Goal: Information Seeking & Learning: Learn about a topic

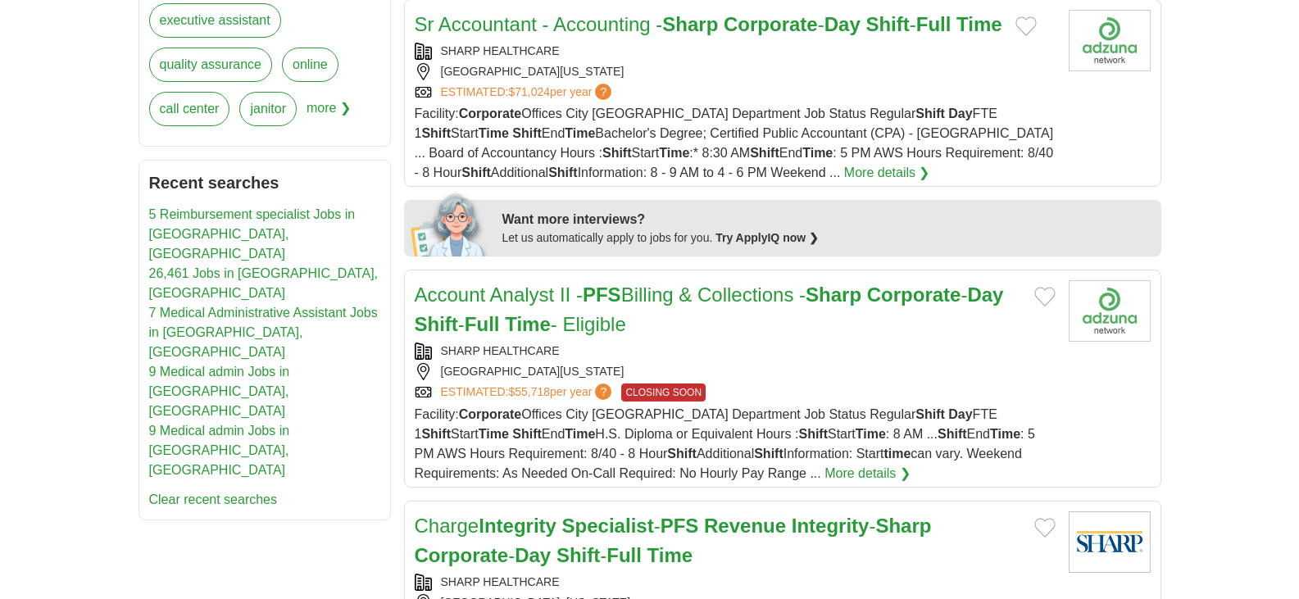
scroll to position [727, 0]
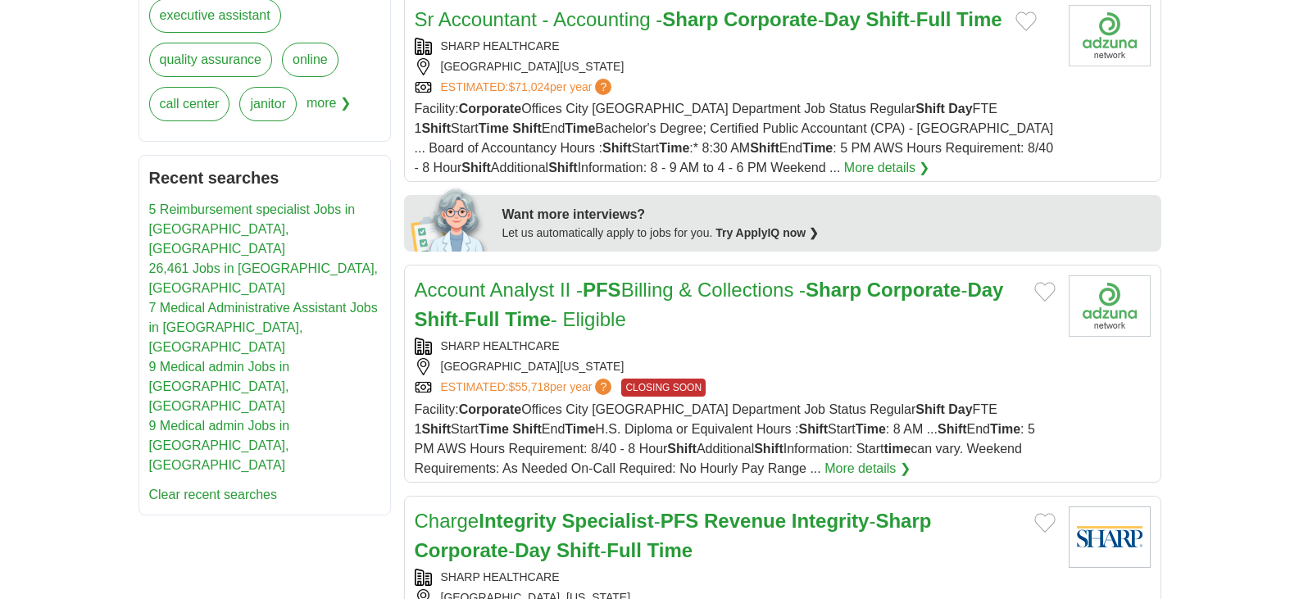
click at [607, 301] on strong "PFS" at bounding box center [602, 290] width 39 height 22
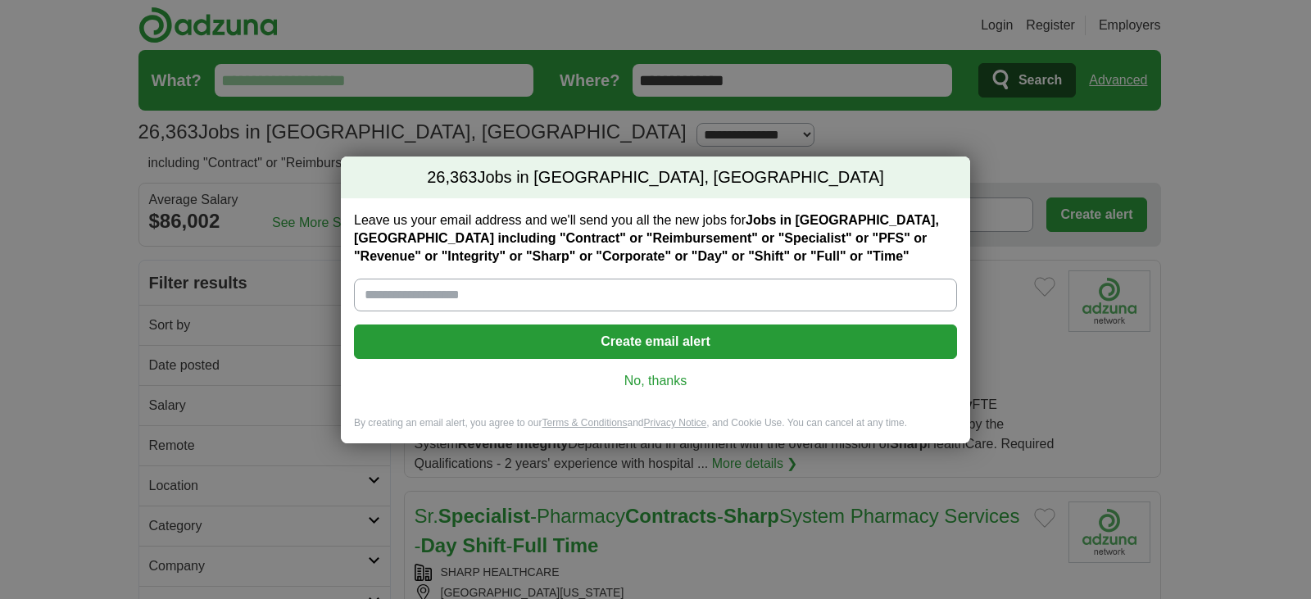
click at [633, 382] on link "No, thanks" at bounding box center [655, 381] width 577 height 18
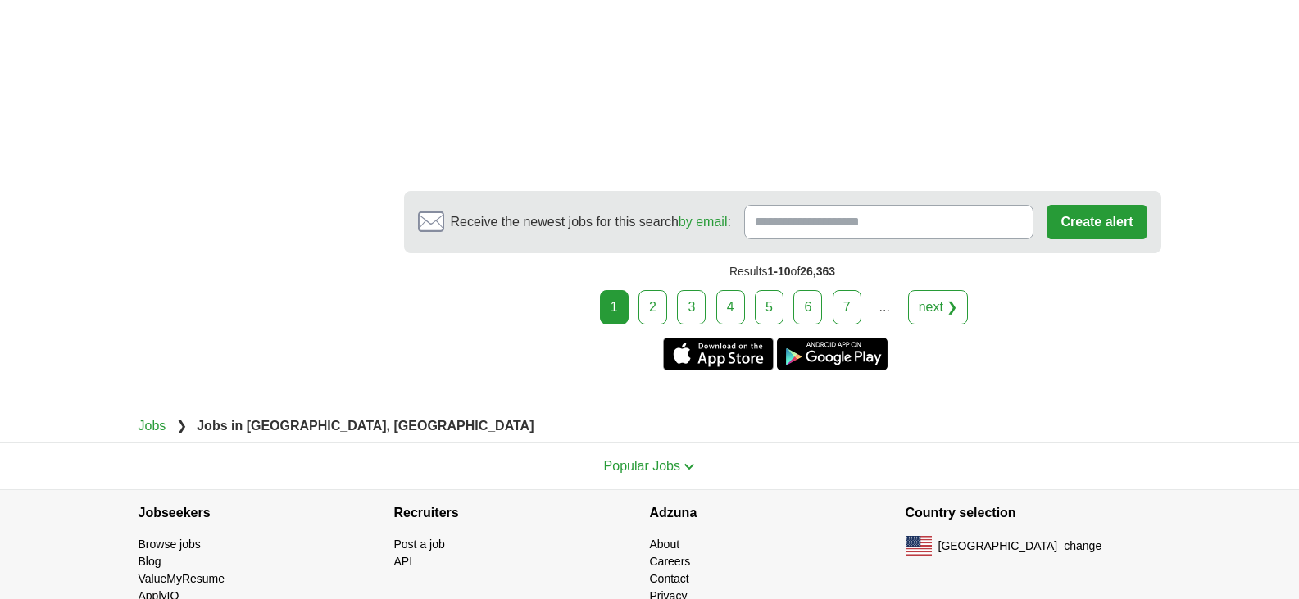
scroll to position [3702, 0]
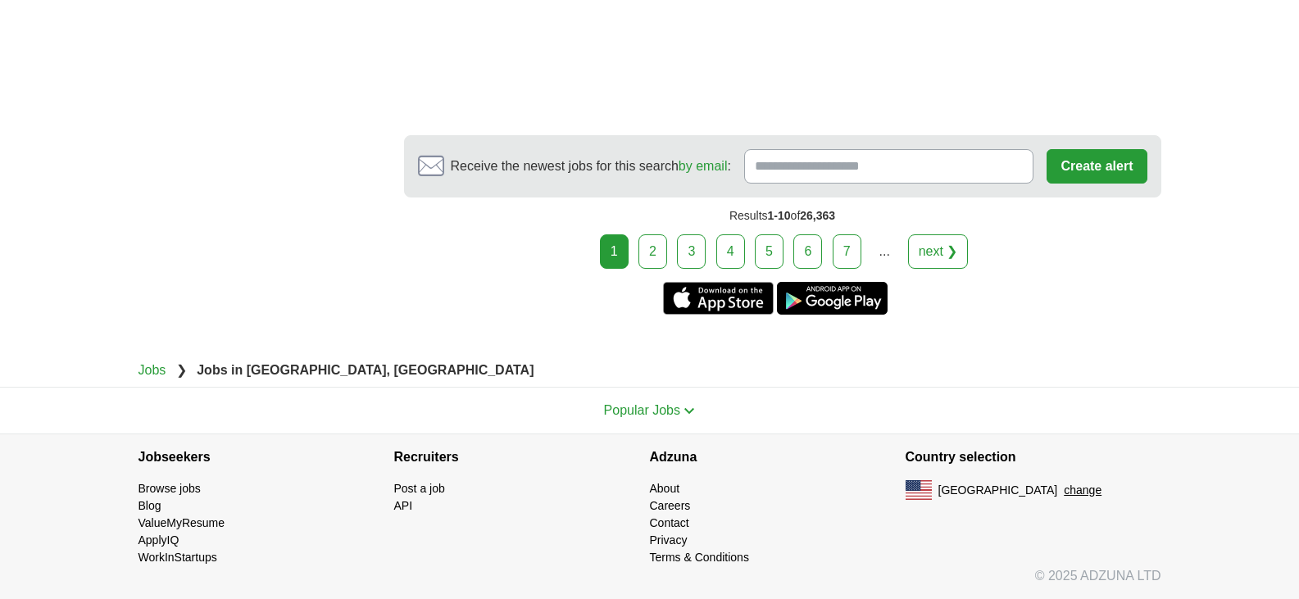
click at [646, 252] on link "2" at bounding box center [652, 251] width 29 height 34
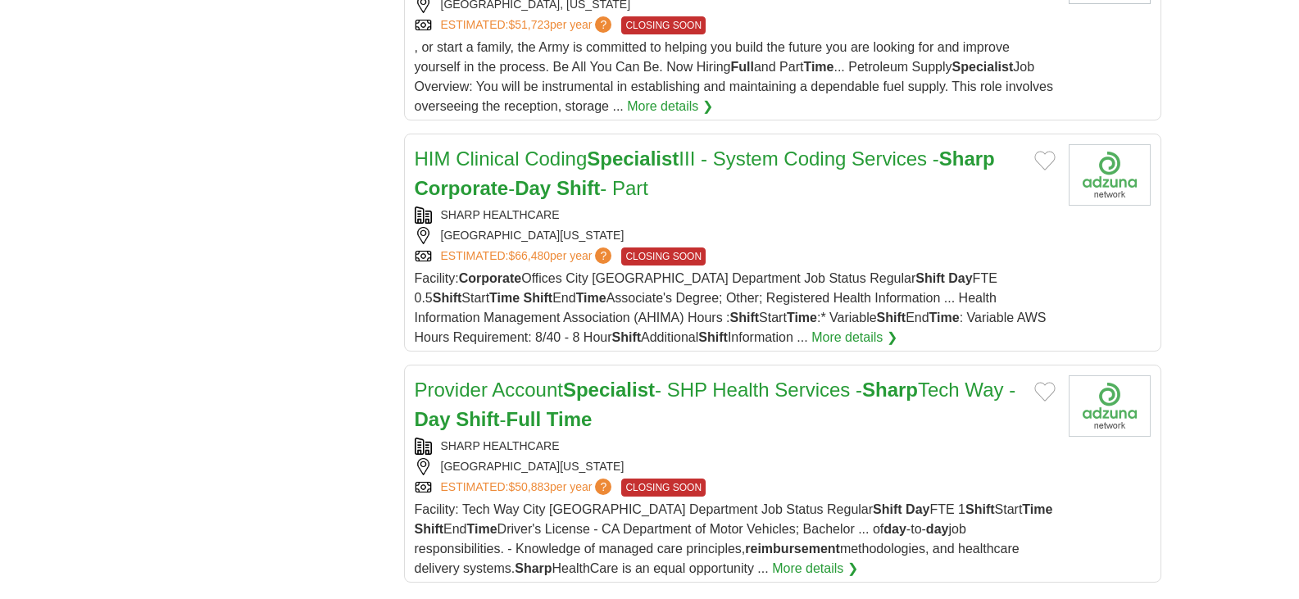
scroll to position [1967, 0]
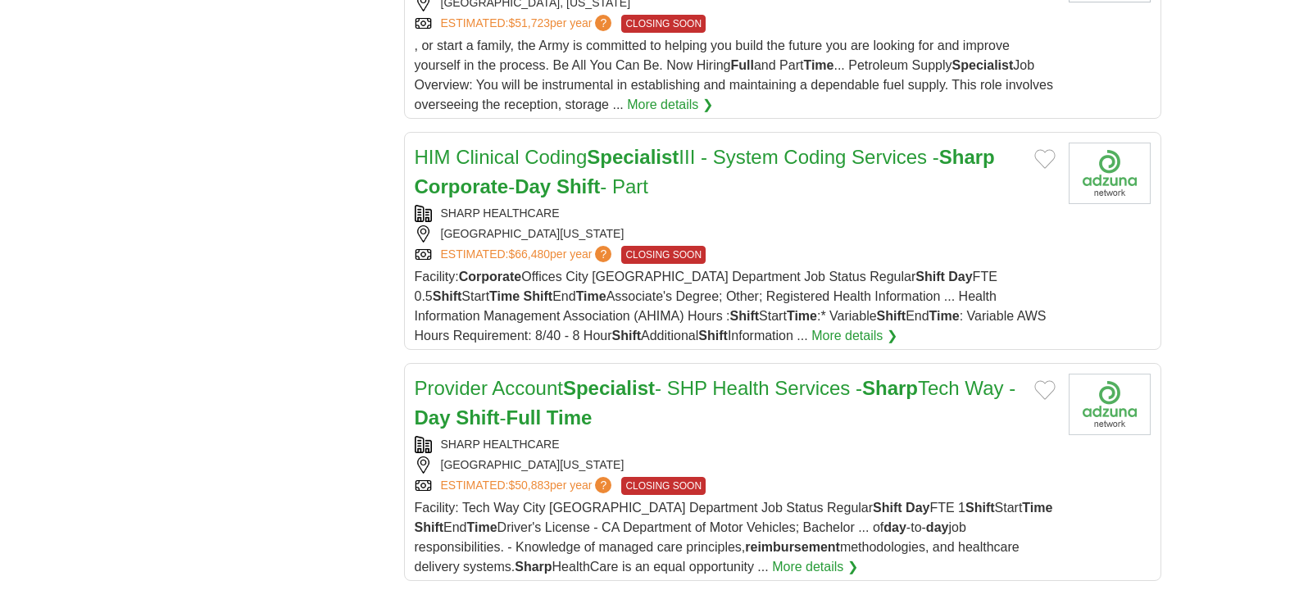
click at [520, 172] on link "HIM Clinical Coding Specialist III - System Coding Services - Sharp Corporate -…" at bounding box center [705, 172] width 580 height 52
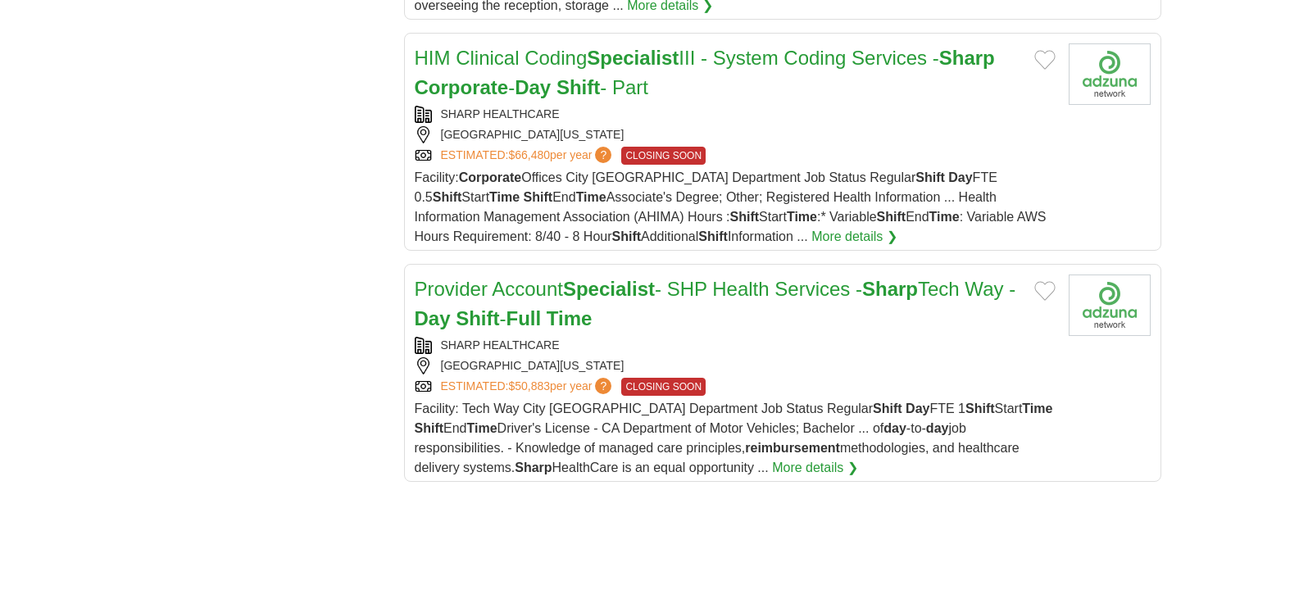
scroll to position [2098, 0]
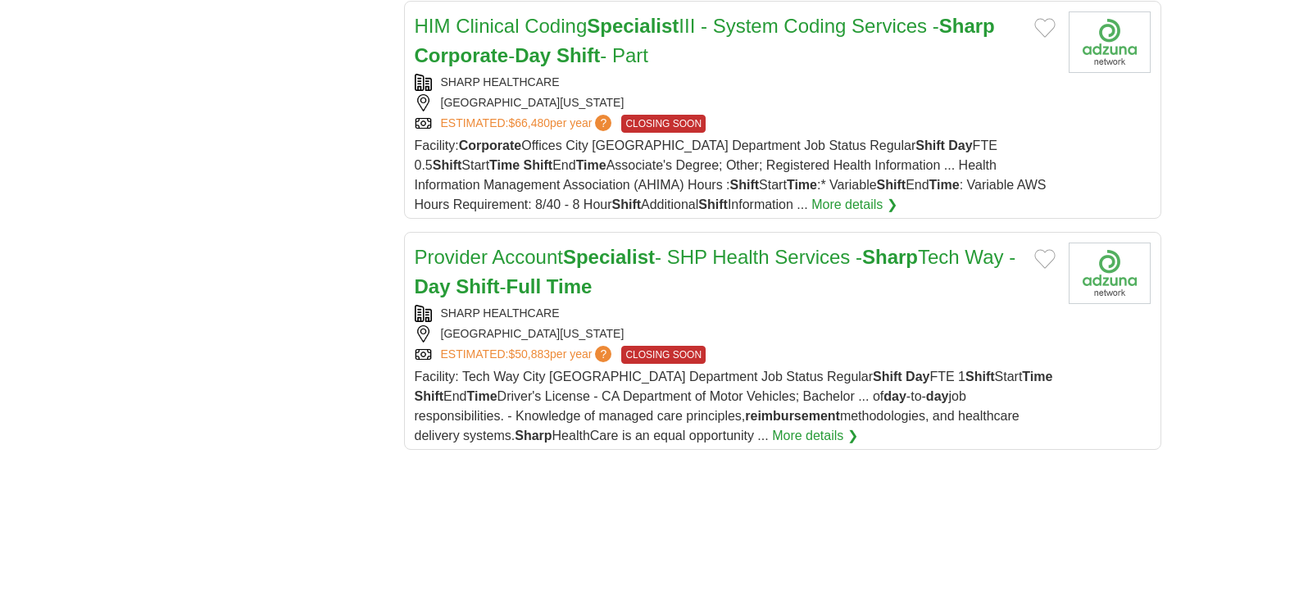
click at [655, 266] on strong "Specialist" at bounding box center [609, 257] width 92 height 22
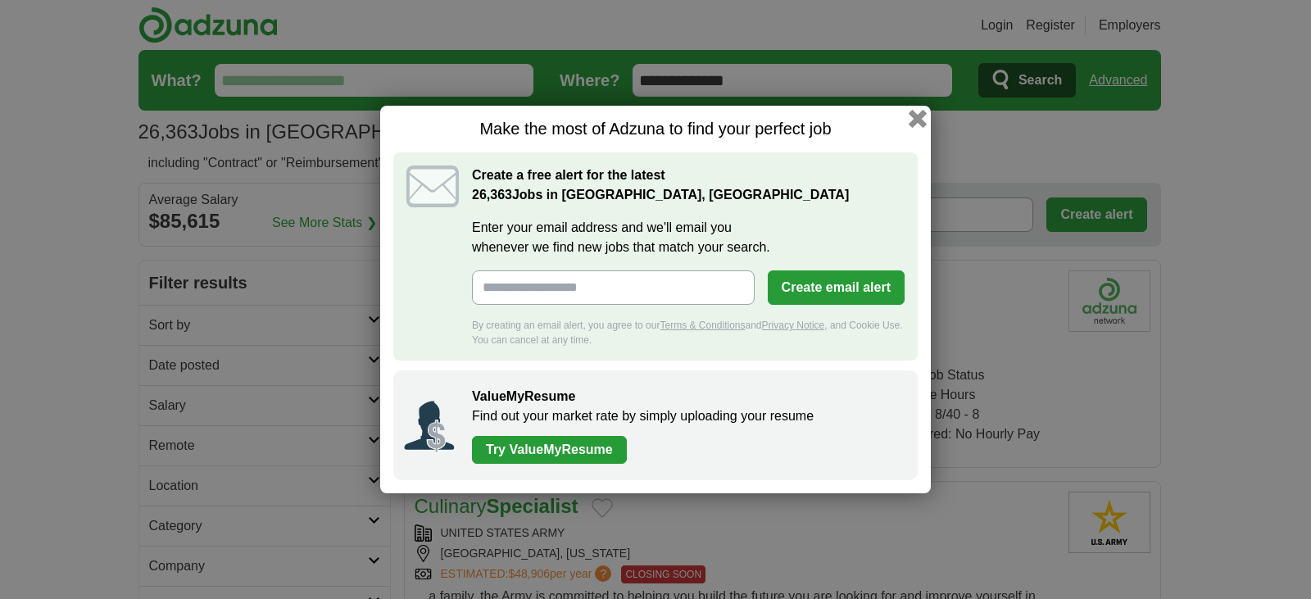
click at [921, 113] on button "button" at bounding box center [918, 119] width 18 height 18
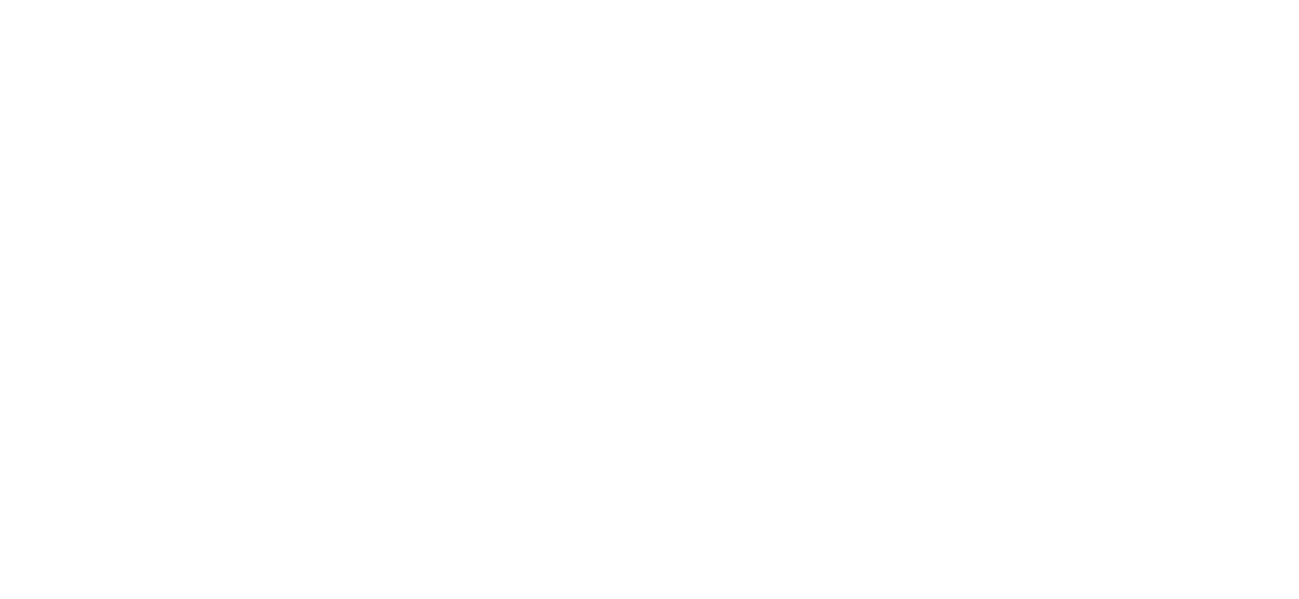
scroll to position [3455, 0]
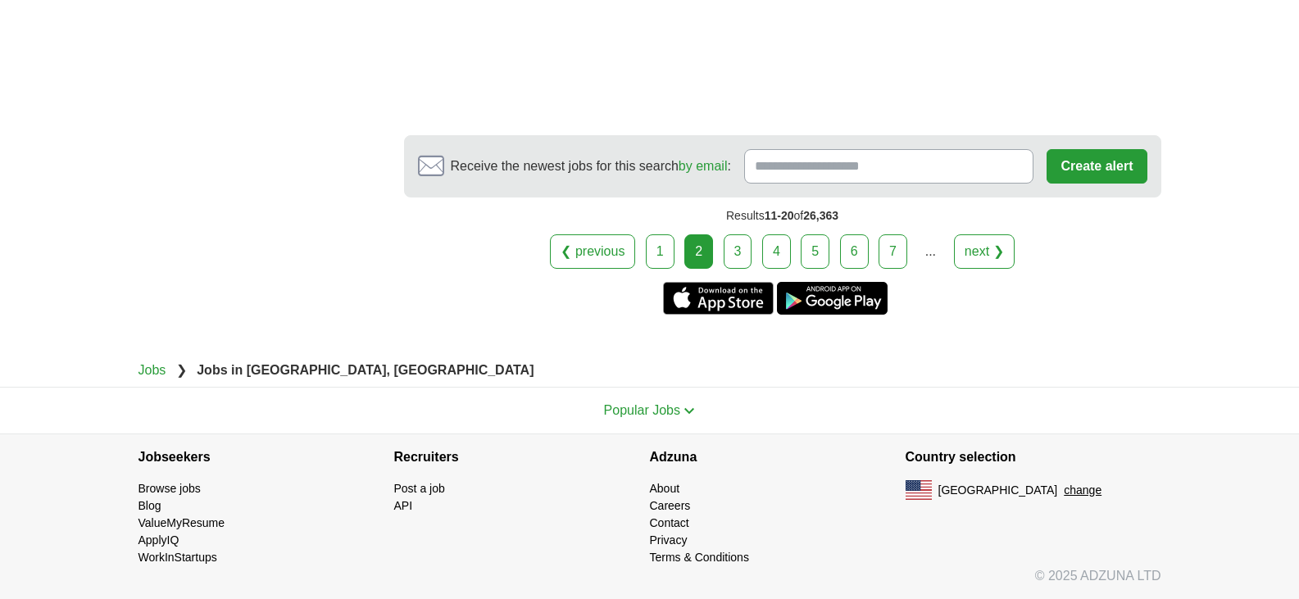
click at [741, 253] on link "3" at bounding box center [738, 251] width 29 height 34
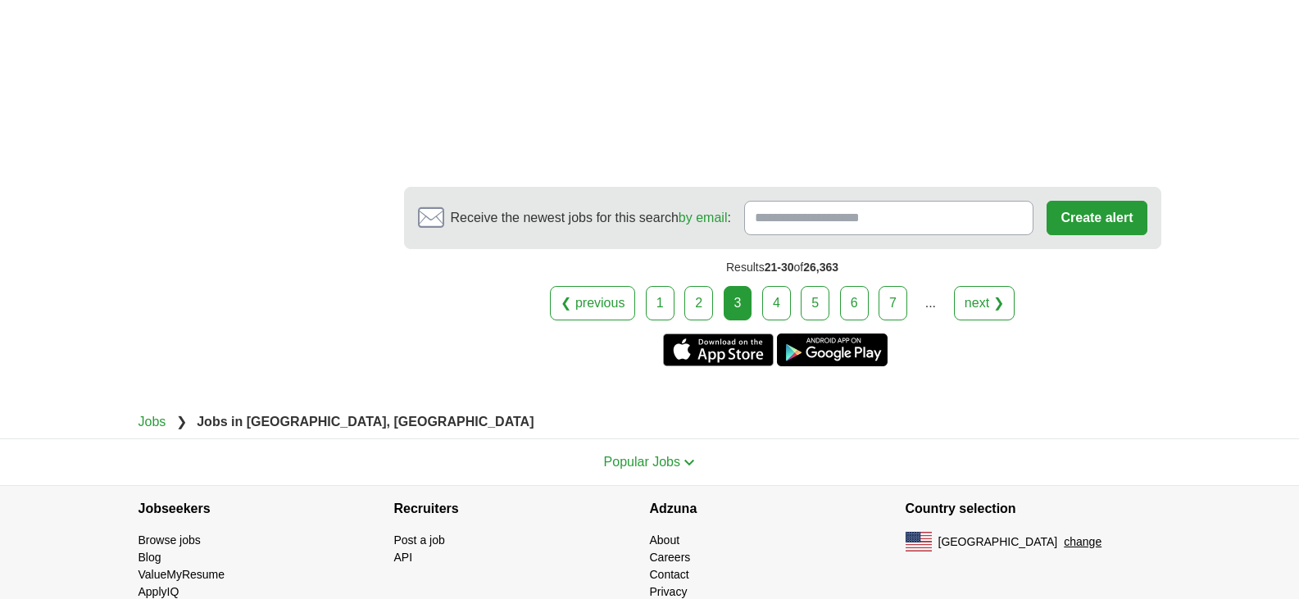
scroll to position [3603, 0]
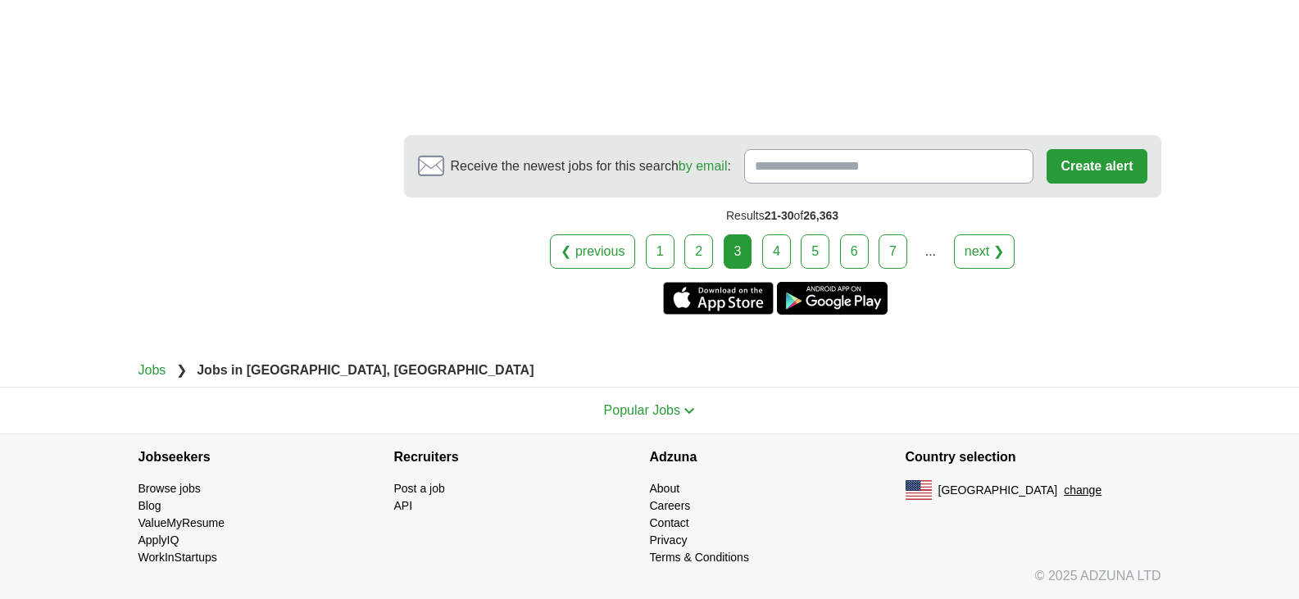
click at [774, 252] on link "4" at bounding box center [776, 251] width 29 height 34
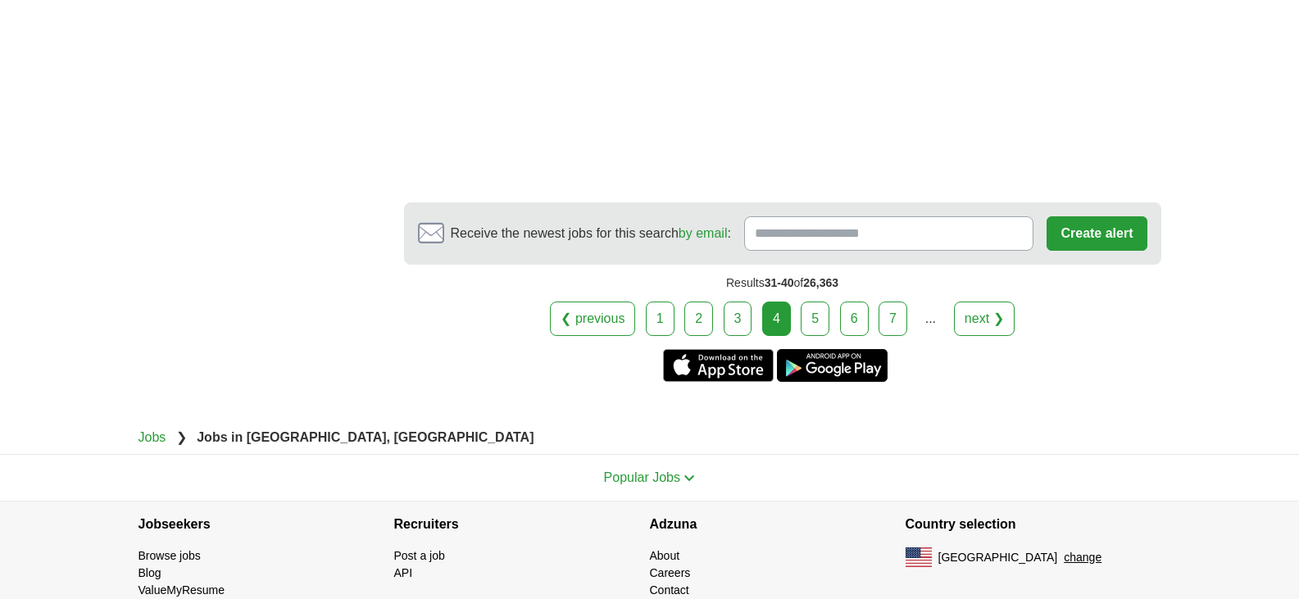
scroll to position [3407, 0]
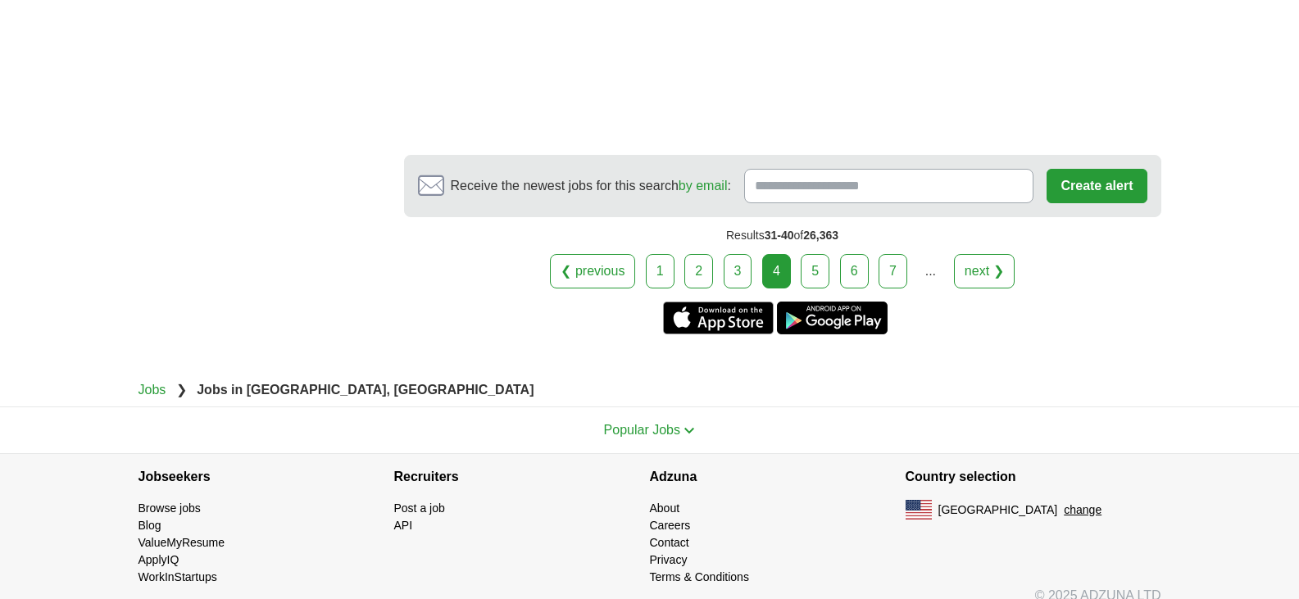
click at [814, 254] on link "5" at bounding box center [815, 271] width 29 height 34
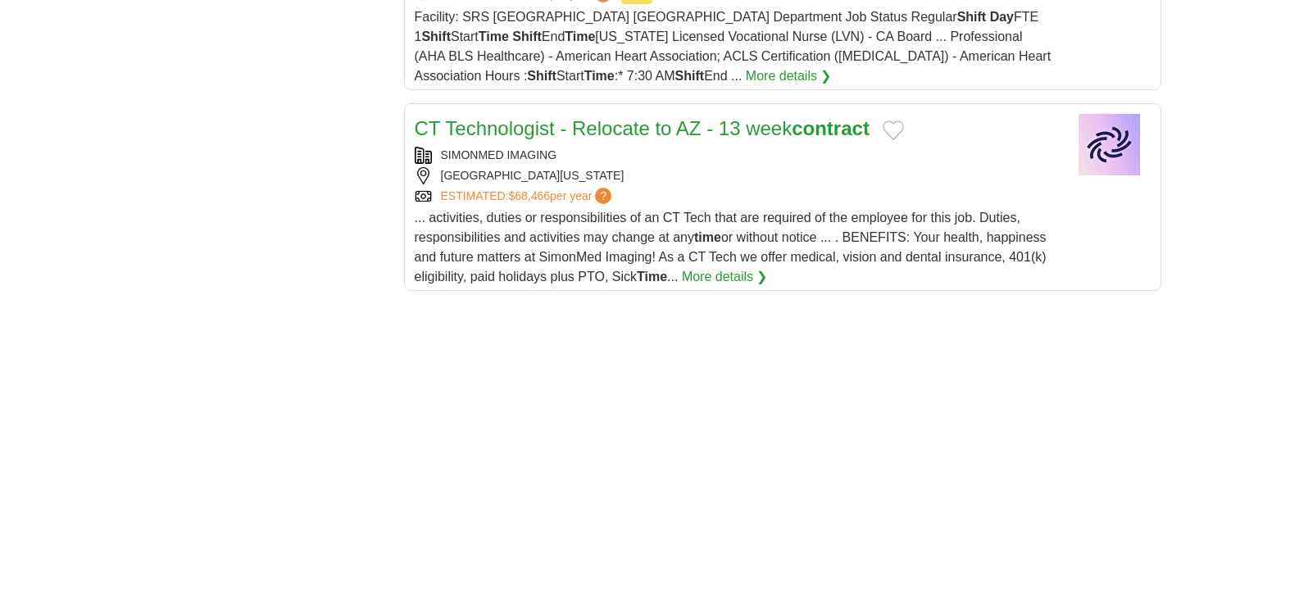
scroll to position [2229, 0]
